Goal: Task Accomplishment & Management: Manage account settings

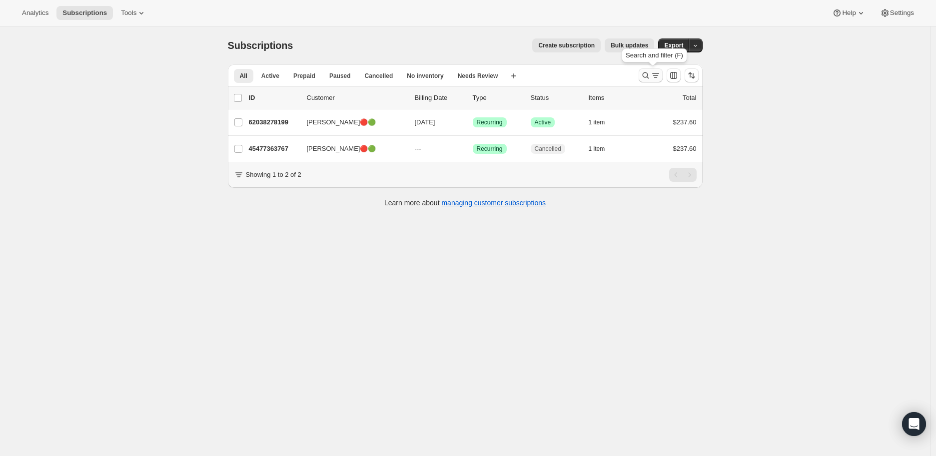
click at [648, 74] on icon "Search and filter results" at bounding box center [645, 75] width 10 height 10
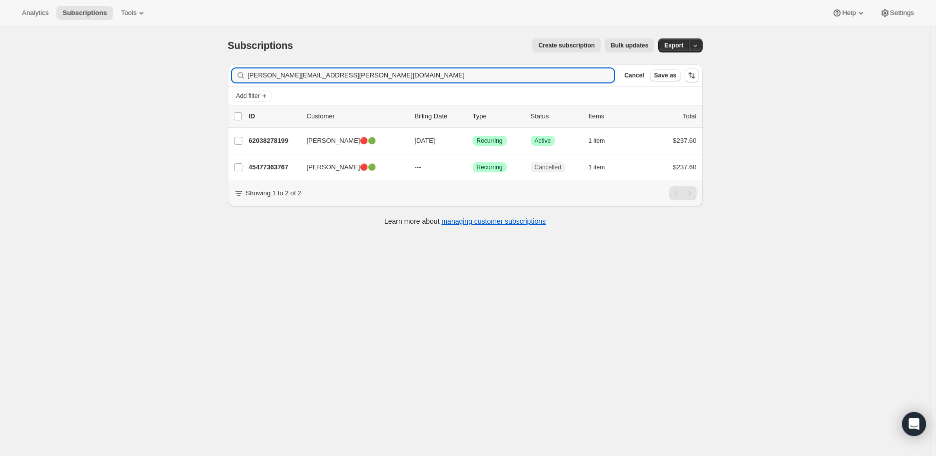
drag, startPoint x: 338, startPoint y: 75, endPoint x: 243, endPoint y: 77, distance: 94.9
click at [243, 77] on div "[PERSON_NAME][EMAIL_ADDRESS][PERSON_NAME][DOMAIN_NAME] Clear" at bounding box center [423, 75] width 383 height 14
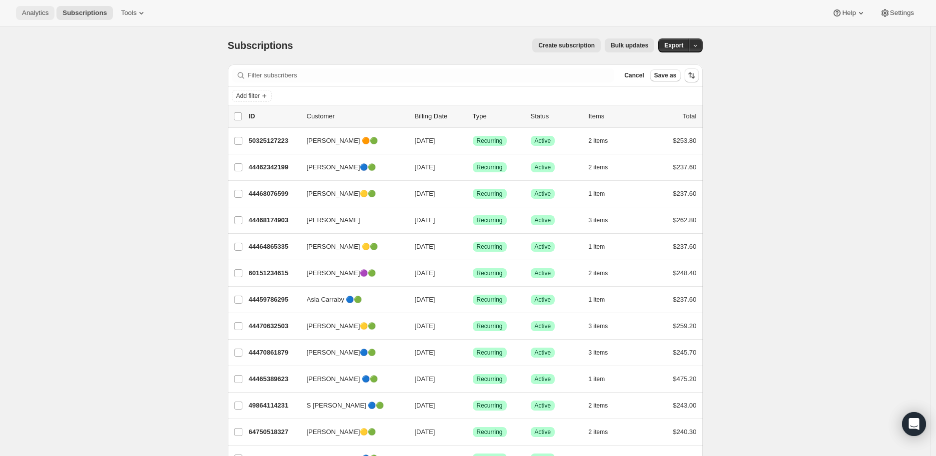
click at [36, 10] on span "Analytics" at bounding box center [35, 13] width 26 height 8
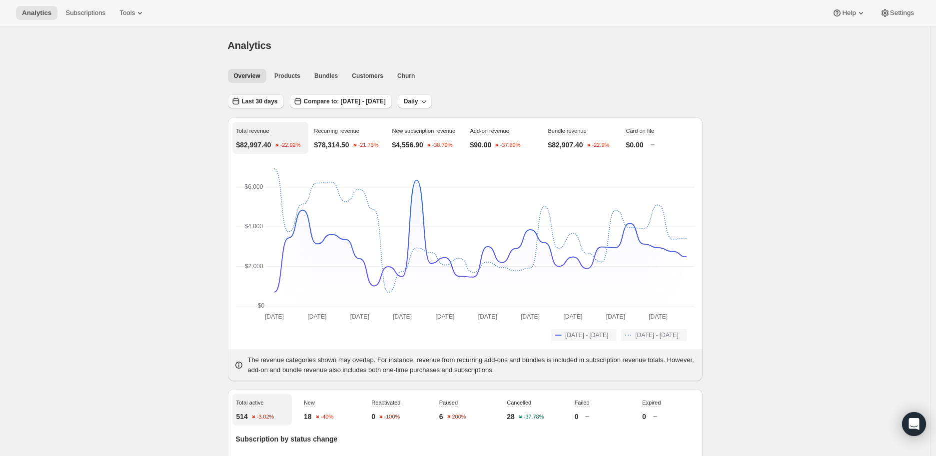
click at [257, 100] on span "Last 30 days" at bounding box center [260, 101] width 36 height 8
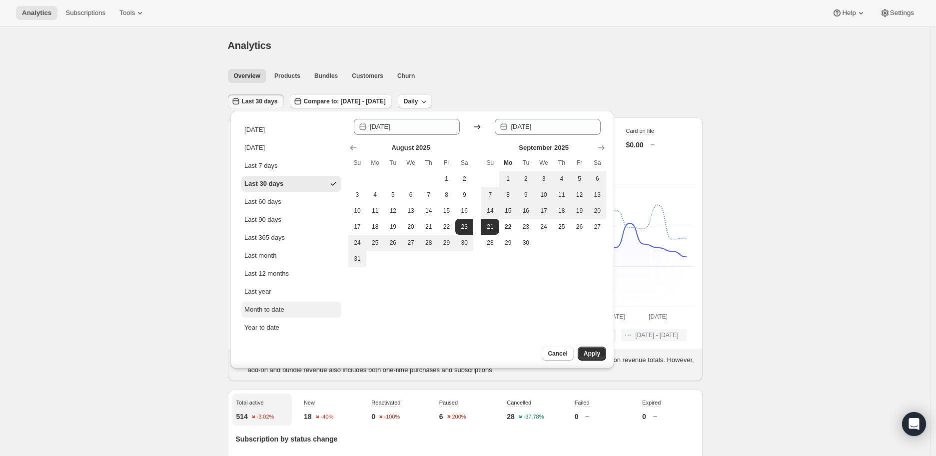
click at [284, 311] on div "Month to date" at bounding box center [264, 310] width 40 height 10
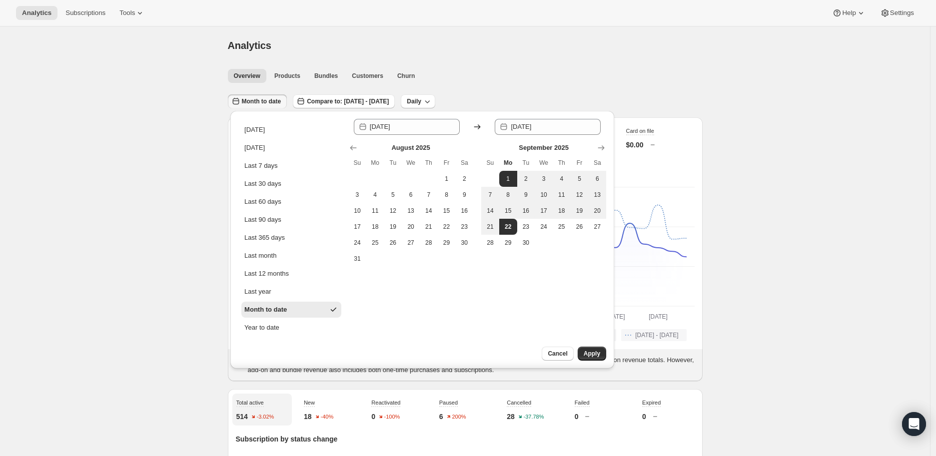
type input "[DATE]"
click at [590, 351] on span "Apply" at bounding box center [591, 354] width 16 height 8
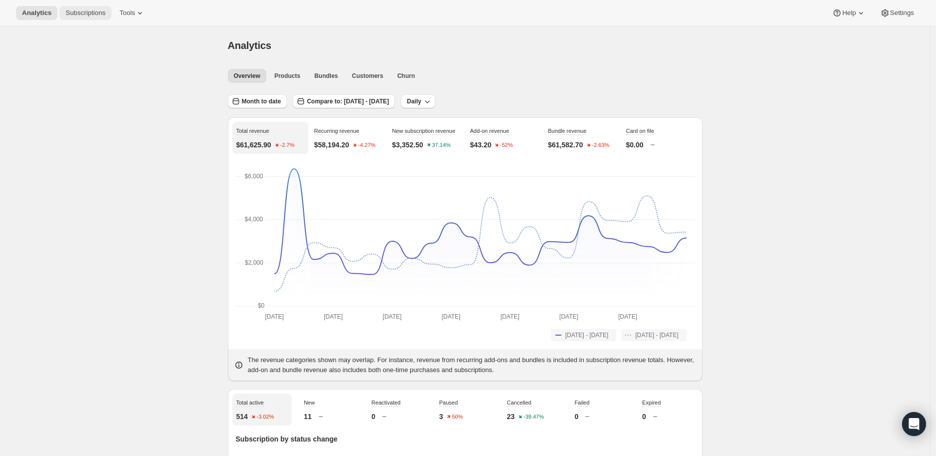
click at [76, 10] on span "Subscriptions" at bounding box center [85, 13] width 40 height 8
